Goal: Information Seeking & Learning: Learn about a topic

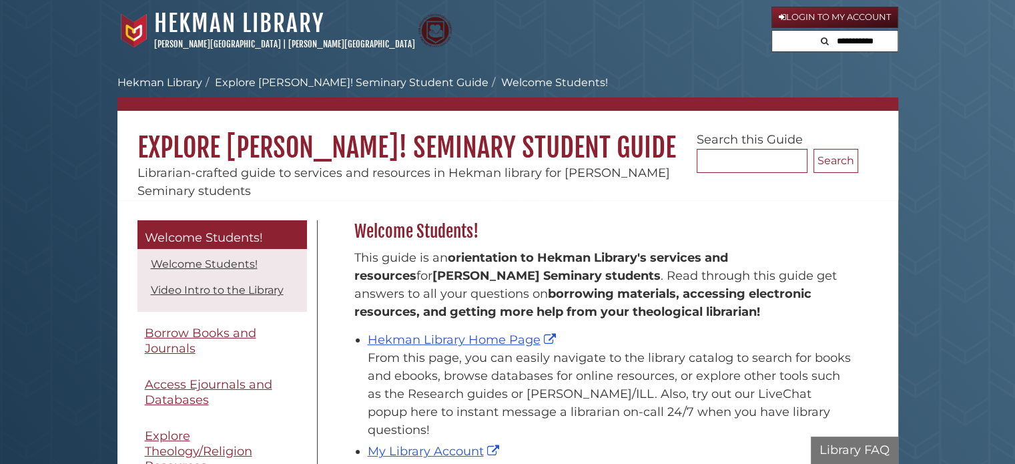
scroll to position [196, 511]
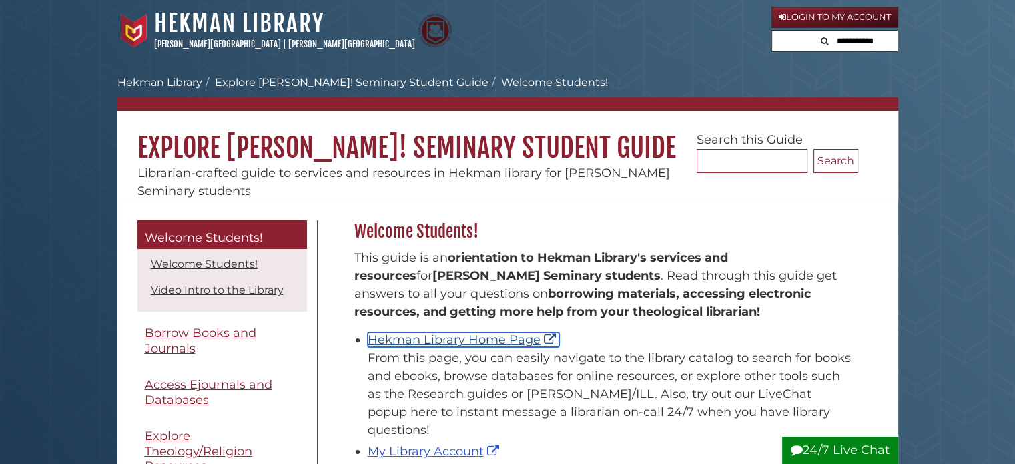
click at [397, 340] on link "Hekman Library Home Page" at bounding box center [464, 339] width 192 height 15
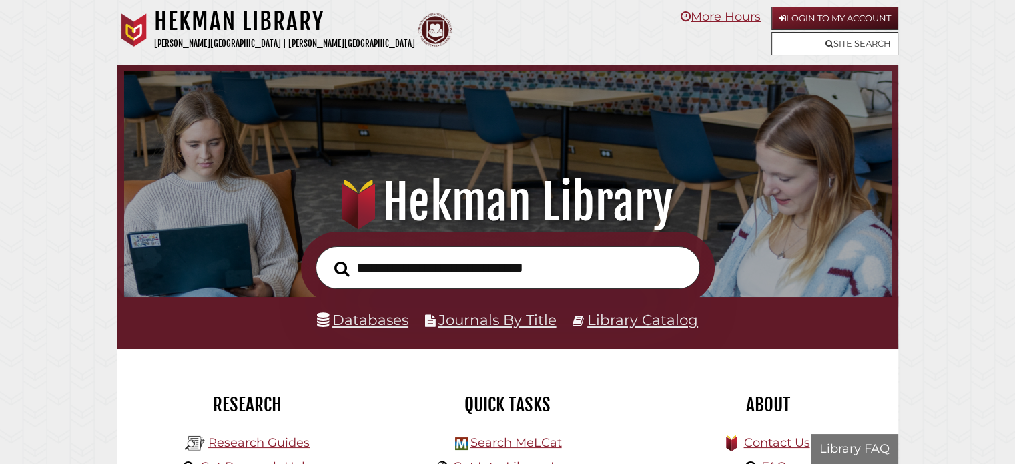
scroll to position [254, 761]
click at [409, 270] on input "text" at bounding box center [508, 267] width 385 height 43
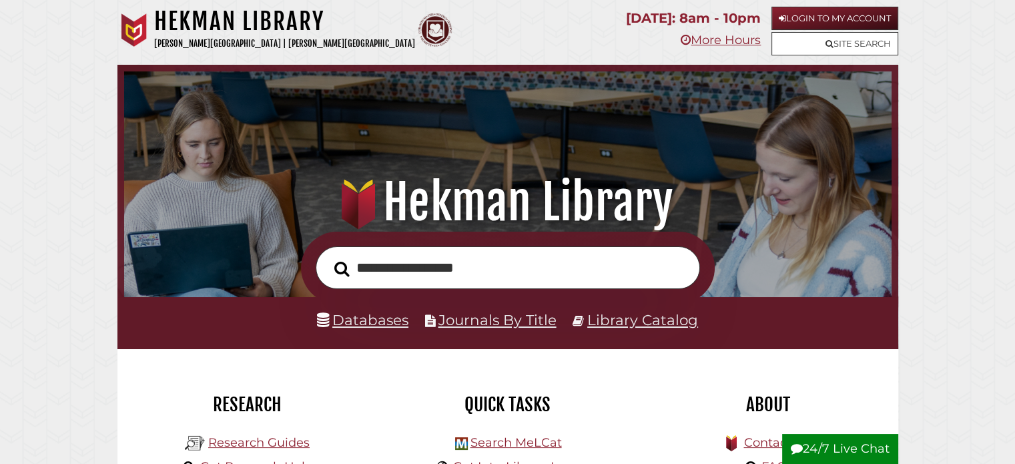
type input "**********"
click at [328, 257] on button "Search" at bounding box center [342, 268] width 29 height 23
